Goal: Task Accomplishment & Management: Use online tool/utility

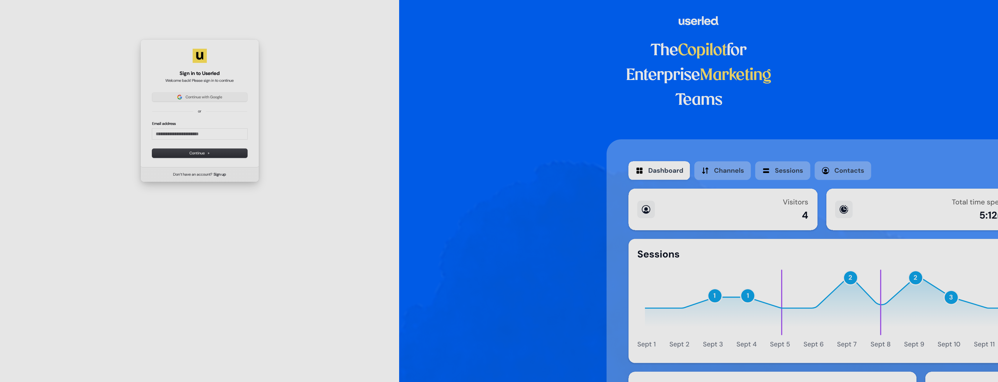
click at [231, 103] on div "Continue with Google or Email address Continue" at bounding box center [199, 125] width 95 height 65
click at [231, 100] on button "Continue with Google" at bounding box center [199, 97] width 95 height 9
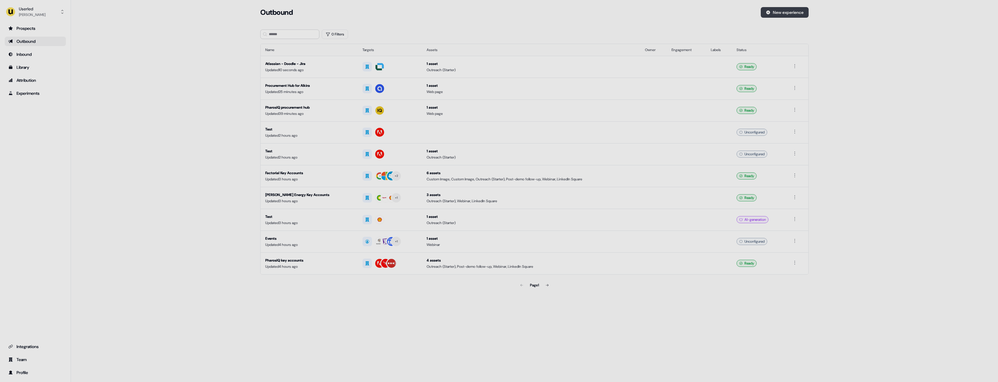
click at [791, 13] on button "New experience" at bounding box center [785, 12] width 48 height 11
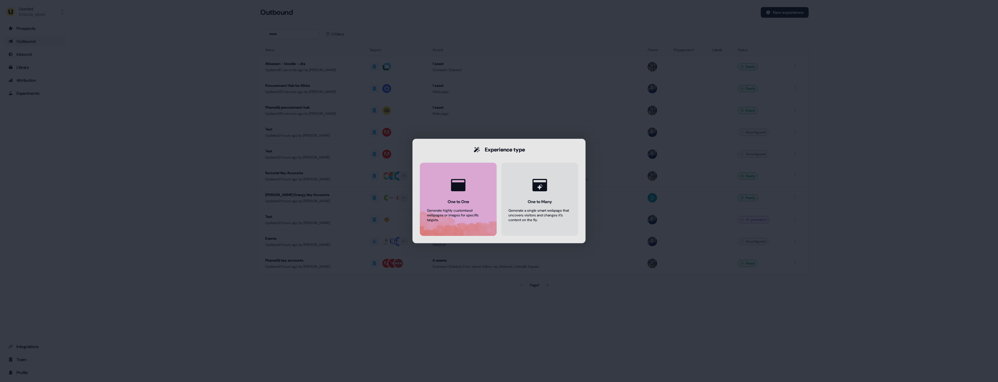
click at [472, 185] on button "One to One Generate highly customised webpages or images for specific targets." at bounding box center [458, 199] width 77 height 73
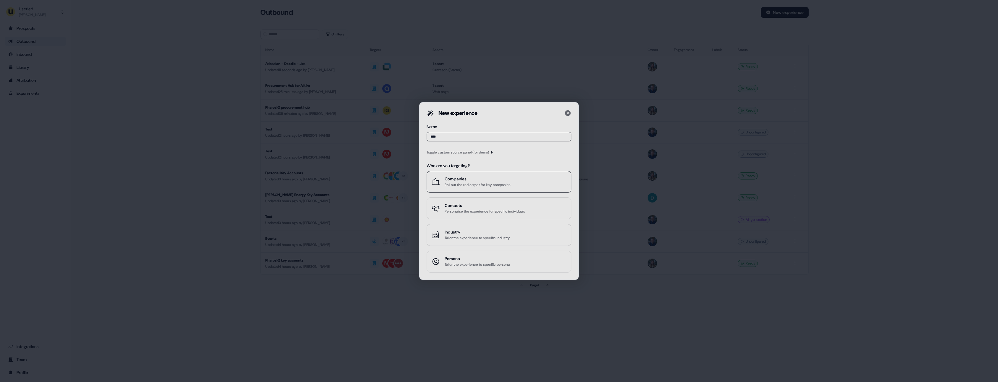
type input "****"
click at [473, 183] on div "Roll out the red carpet for key companies" at bounding box center [478, 185] width 66 height 6
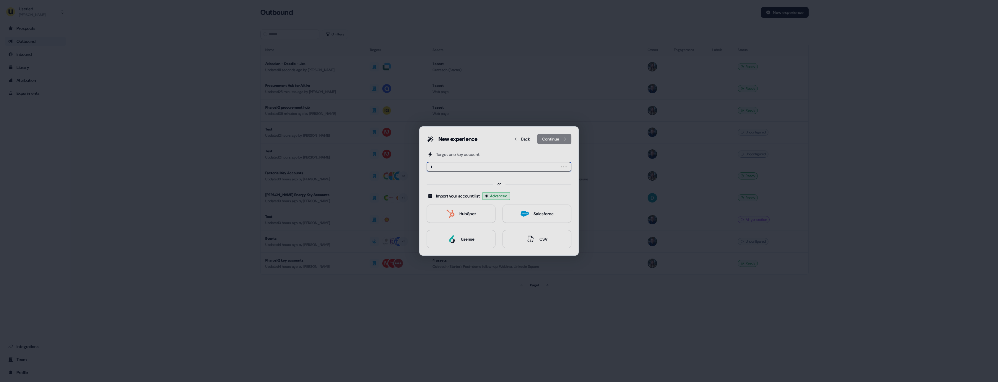
click at [461, 168] on input "*" at bounding box center [499, 166] width 145 height 9
type input "**"
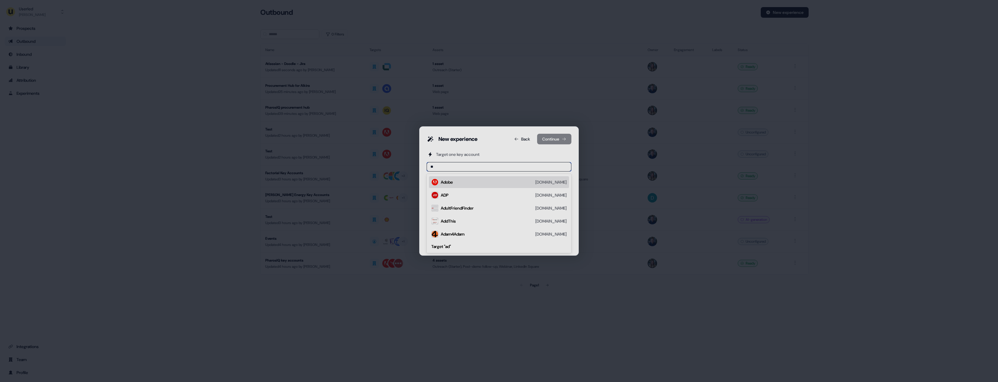
drag, startPoint x: 459, startPoint y: 175, endPoint x: 455, endPoint y: 182, distance: 7.5
click at [455, 182] on div "Adobe adobe.com" at bounding box center [504, 182] width 126 height 7
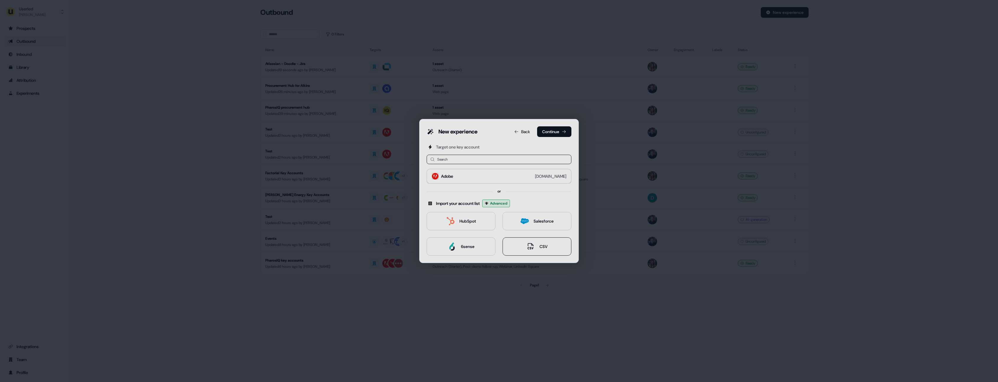
drag, startPoint x: 554, startPoint y: 251, endPoint x: 548, endPoint y: 250, distance: 6.0
click at [554, 251] on button "CSV" at bounding box center [536, 246] width 69 height 18
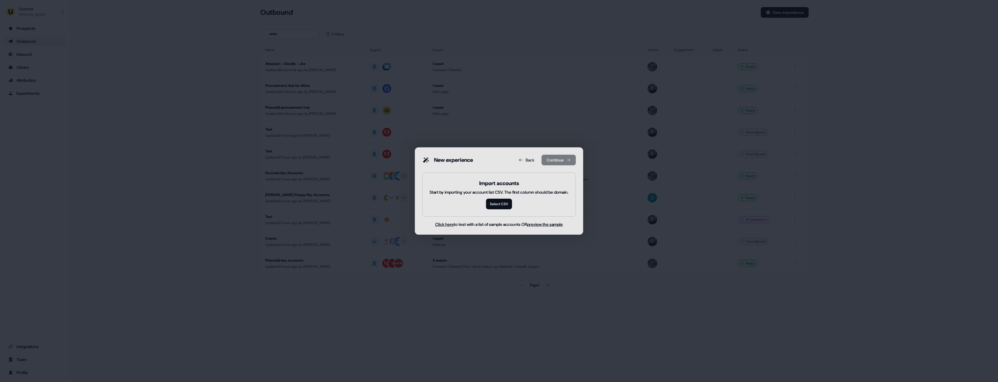
click at [502, 190] on div "Start by importing your account list CSV. The first column should be domain." at bounding box center [498, 192] width 139 height 6
drag, startPoint x: 474, startPoint y: 193, endPoint x: 538, endPoint y: 192, distance: 64.4
click at [538, 192] on div "Start by importing your account list CSV. The first column should be domain." at bounding box center [498, 192] width 139 height 6
copy div "mporting your account lis"
drag, startPoint x: 442, startPoint y: 193, endPoint x: 493, endPoint y: 194, distance: 51.1
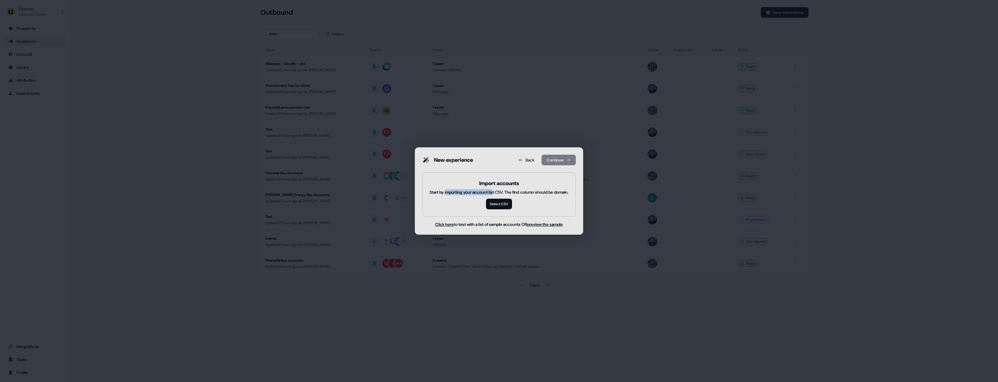
click at [493, 194] on div "Start by importing your account list CSV. The first column should be domain." at bounding box center [498, 192] width 139 height 6
